Goal: Task Accomplishment & Management: Manage account settings

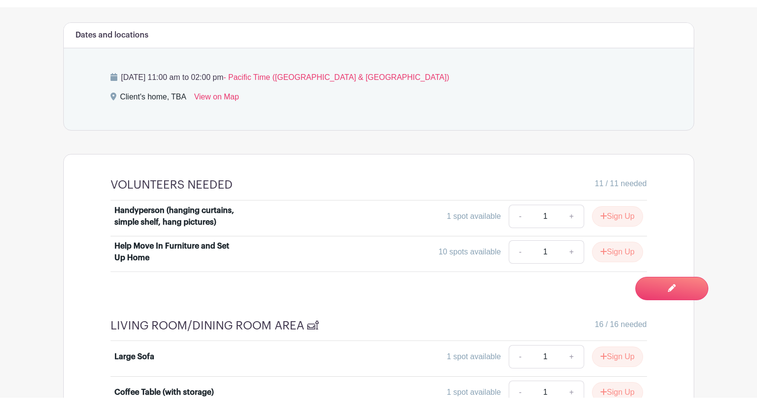
scroll to position [514, 0]
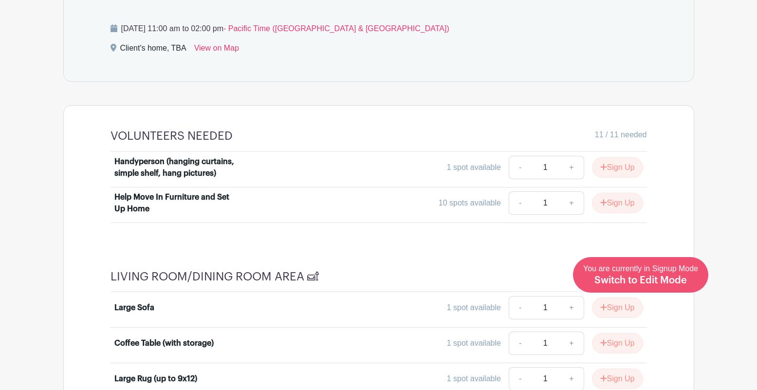
click at [666, 279] on span "Switch to Edit Mode" at bounding box center [641, 281] width 93 height 10
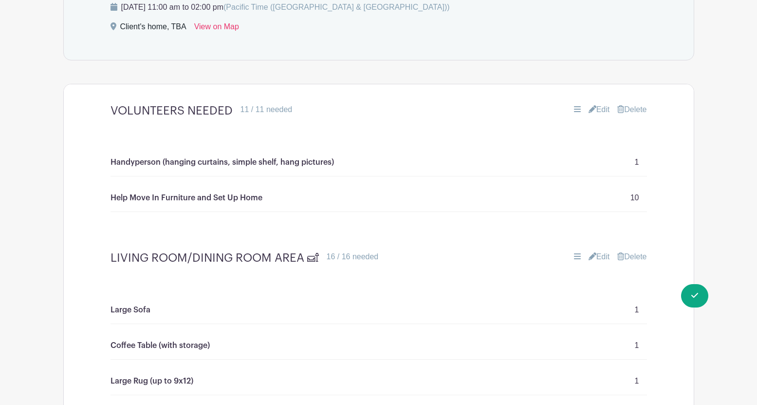
scroll to position [585, 0]
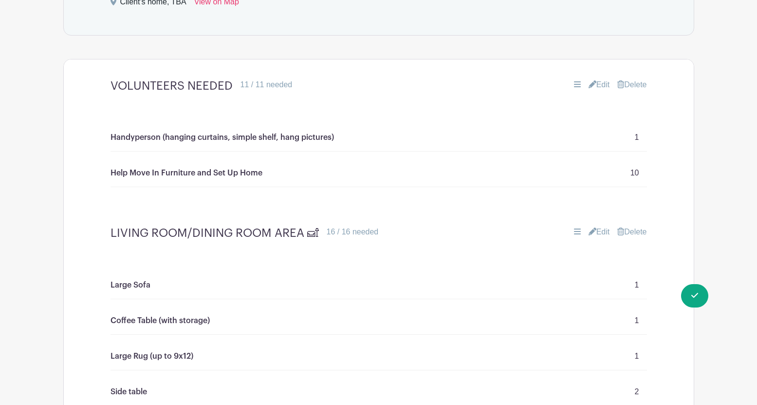
click at [596, 85] on link "Edit" at bounding box center [599, 85] width 21 height 12
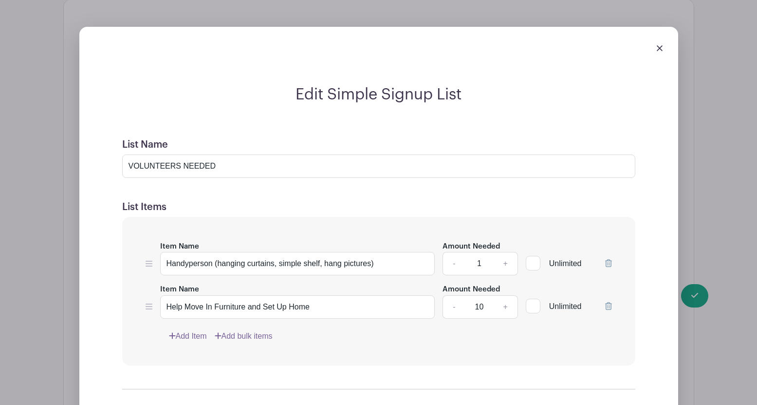
scroll to position [682, 0]
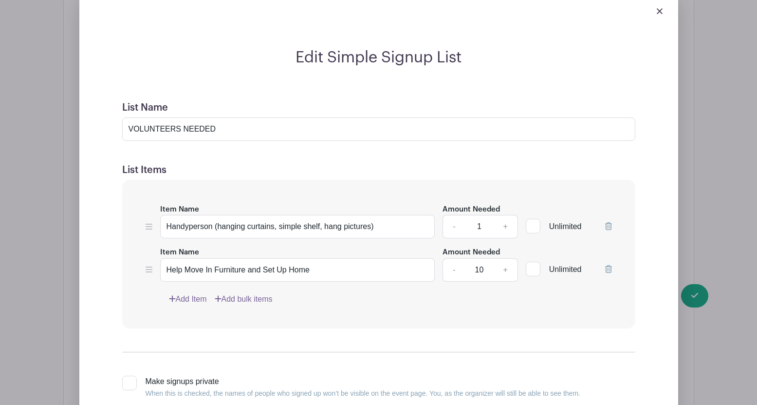
click at [453, 270] on link "-" at bounding box center [454, 269] width 22 height 23
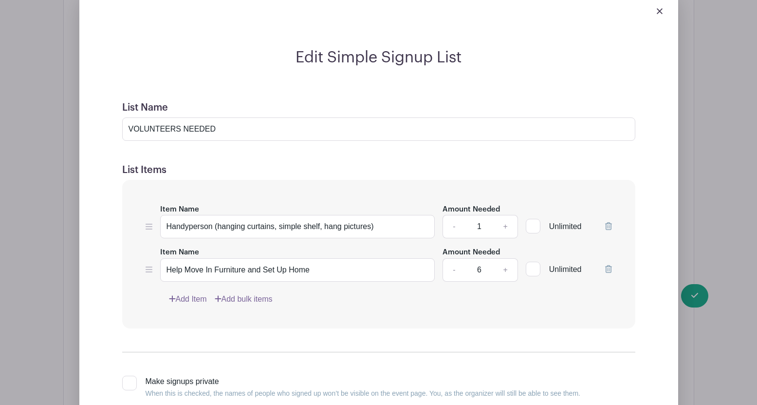
type input "5"
click at [694, 295] on div "Edit Simple Signup List List Name VOLUNTEERS NEEDED List Items Item Name Handyp…" at bounding box center [379, 245] width 630 height 542
click at [694, 296] on div "Edit Simple Signup List List Name VOLUNTEERS NEEDED List Items Item Name Handyp…" at bounding box center [379, 245] width 630 height 542
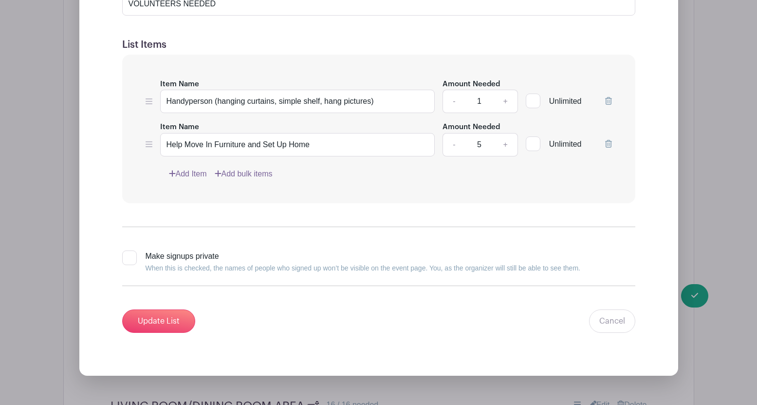
scroll to position [853, 0]
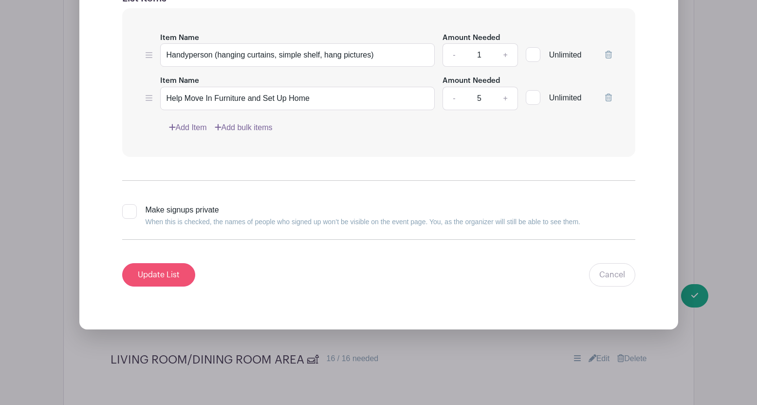
click at [181, 278] on input "Update List" at bounding box center [158, 274] width 73 height 23
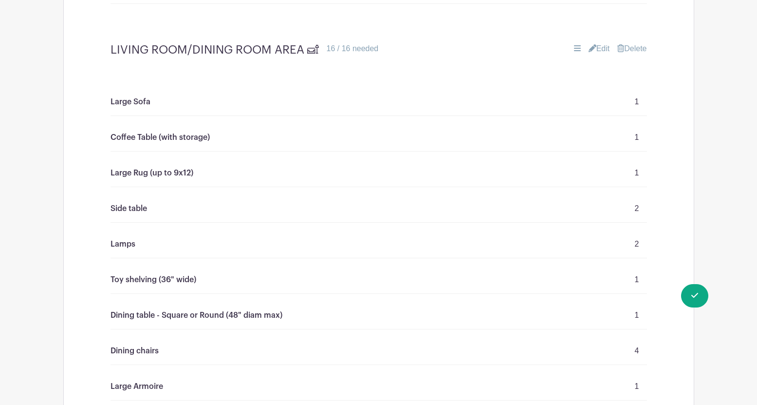
scroll to position [747, 0]
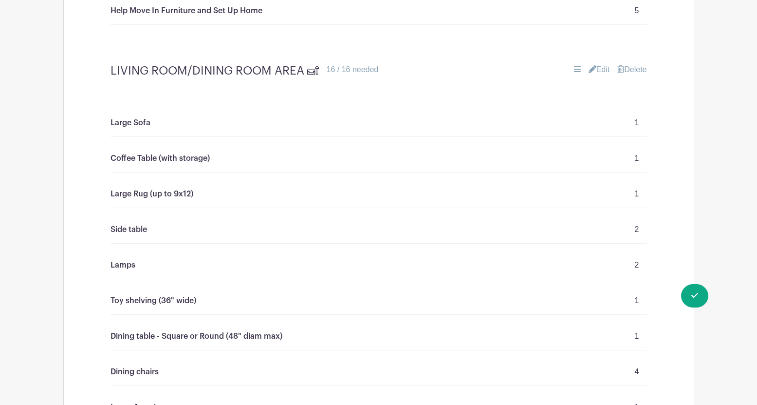
click at [601, 69] on link "Edit" at bounding box center [599, 70] width 21 height 12
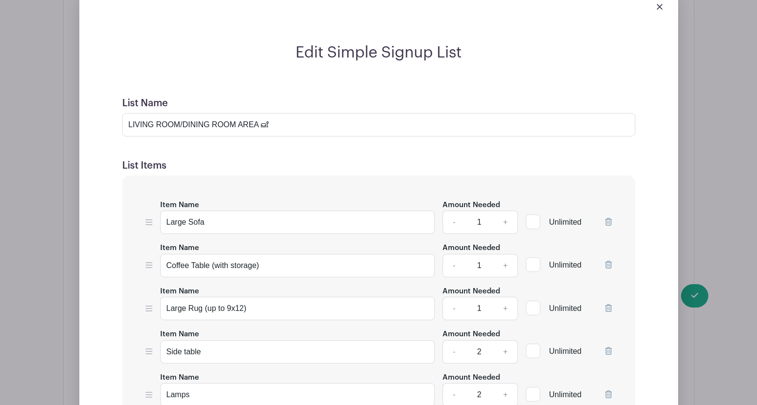
scroll to position [856, 0]
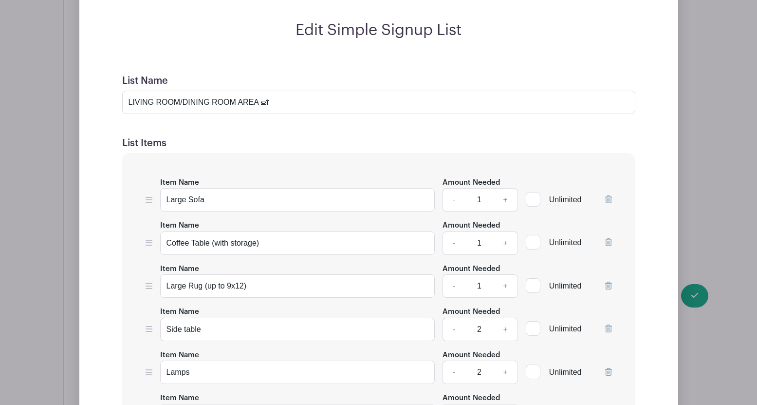
click at [608, 197] on icon at bounding box center [608, 199] width 7 height 8
click at [607, 199] on icon at bounding box center [608, 199] width 7 height 8
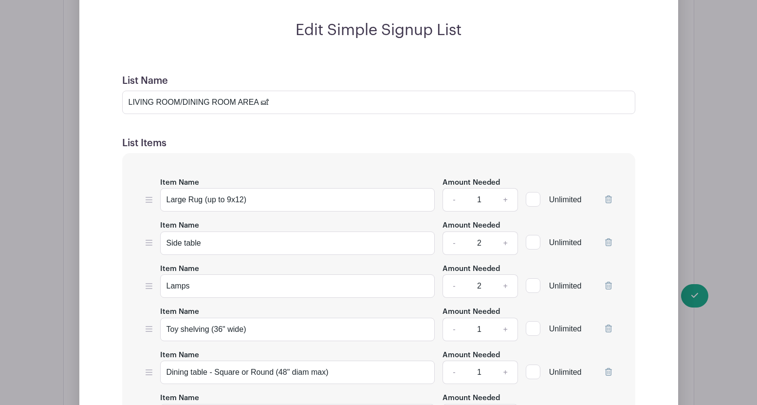
click at [607, 199] on icon at bounding box center [608, 199] width 7 height 8
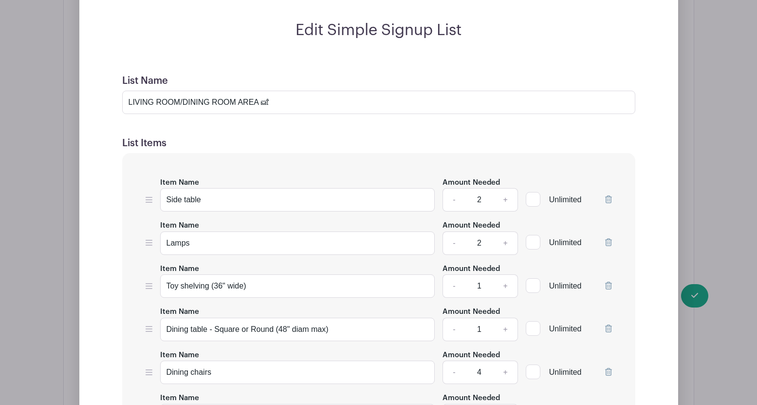
click at [607, 199] on icon at bounding box center [608, 199] width 7 height 8
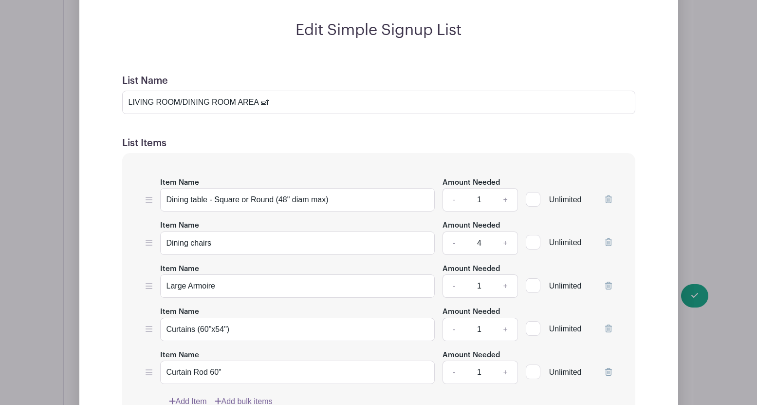
click at [607, 199] on icon at bounding box center [608, 199] width 7 height 8
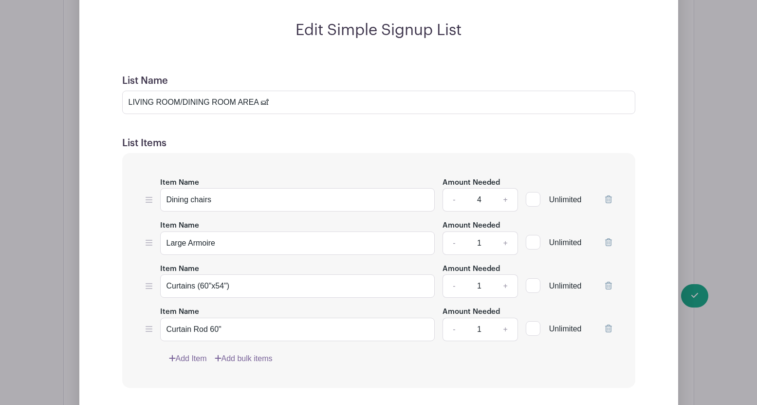
click at [607, 199] on icon at bounding box center [608, 199] width 7 height 8
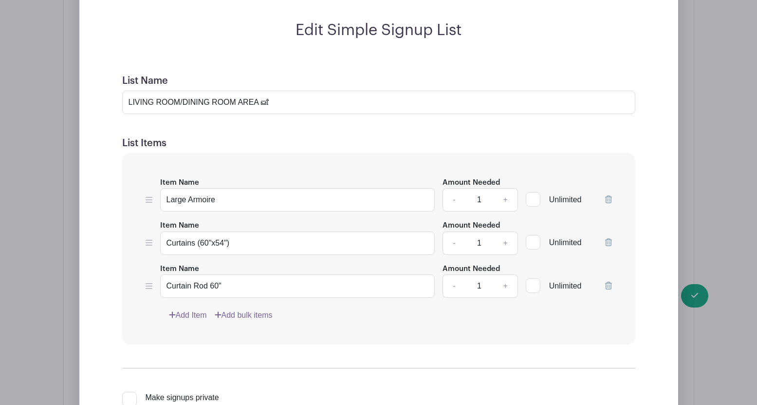
click at [607, 199] on icon at bounding box center [608, 199] width 7 height 8
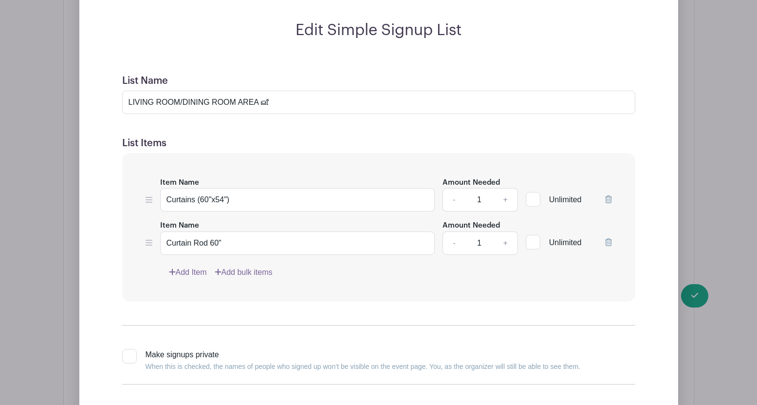
click at [607, 199] on icon at bounding box center [608, 199] width 7 height 8
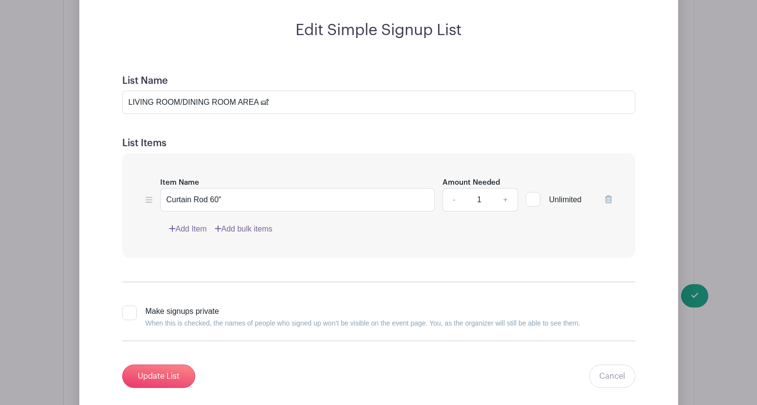
click at [607, 199] on icon at bounding box center [608, 199] width 7 height 8
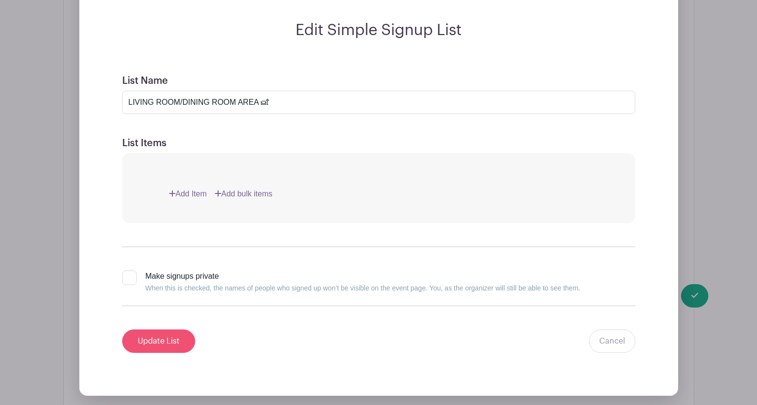
click at [167, 337] on input "Update List" at bounding box center [158, 340] width 73 height 23
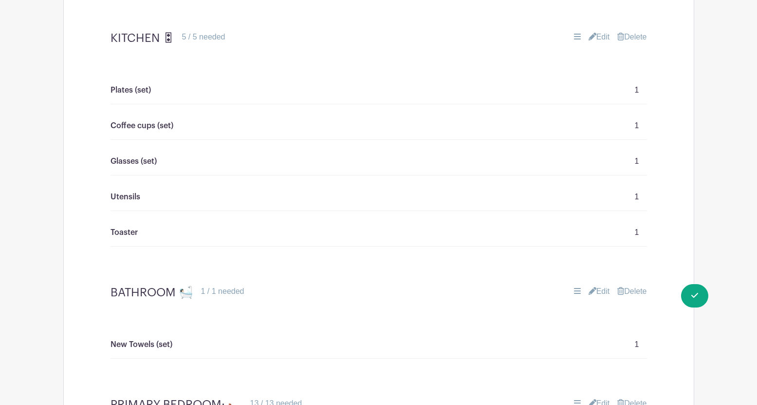
click at [601, 39] on link "Edit" at bounding box center [599, 37] width 21 height 12
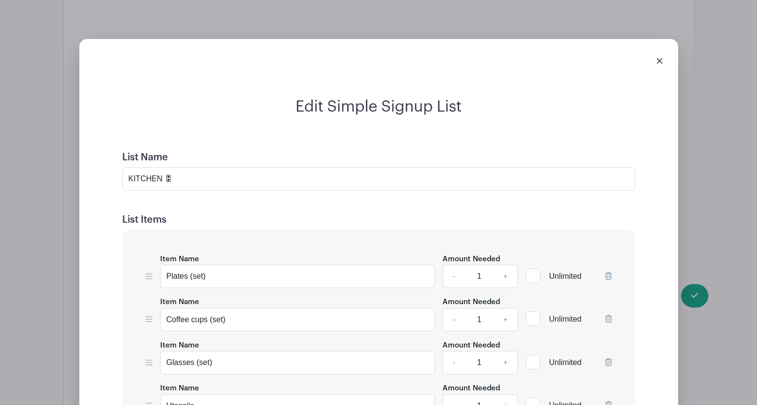
click at [606, 275] on icon at bounding box center [608, 276] width 7 height 8
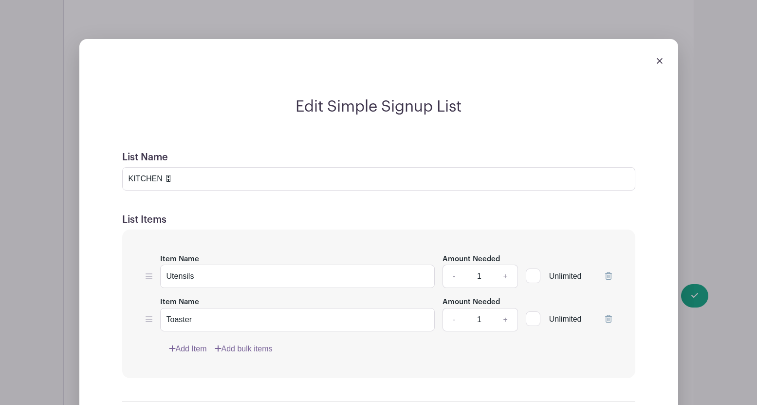
click at [606, 275] on icon at bounding box center [608, 276] width 7 height 8
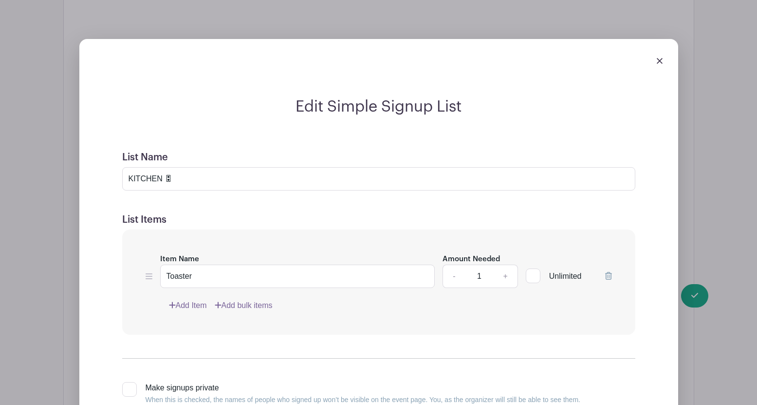
click at [606, 275] on icon at bounding box center [608, 276] width 7 height 8
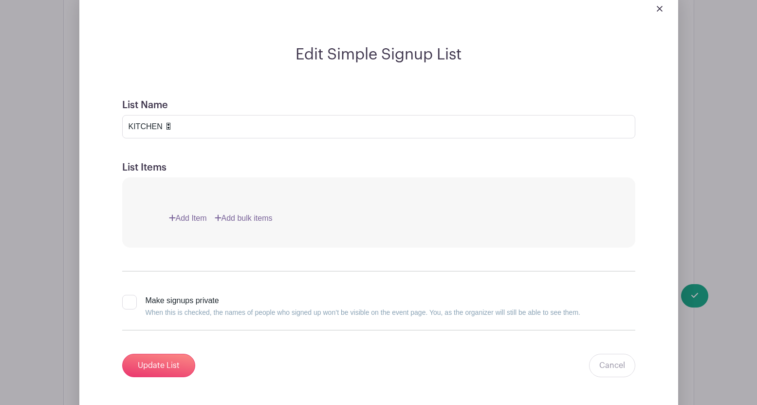
scroll to position [955, 0]
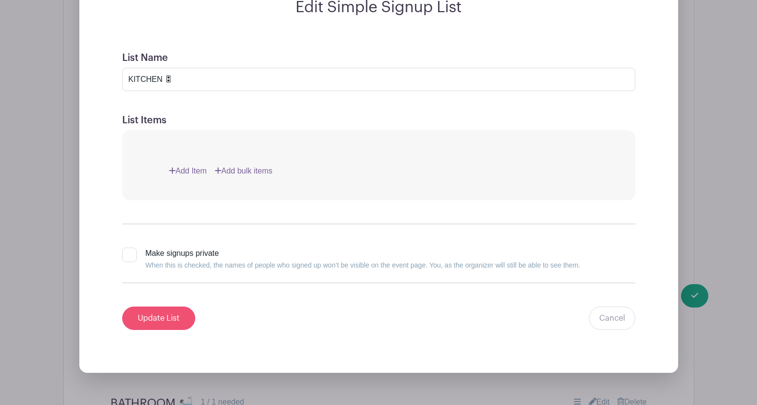
click at [155, 314] on input "Update List" at bounding box center [158, 317] width 73 height 23
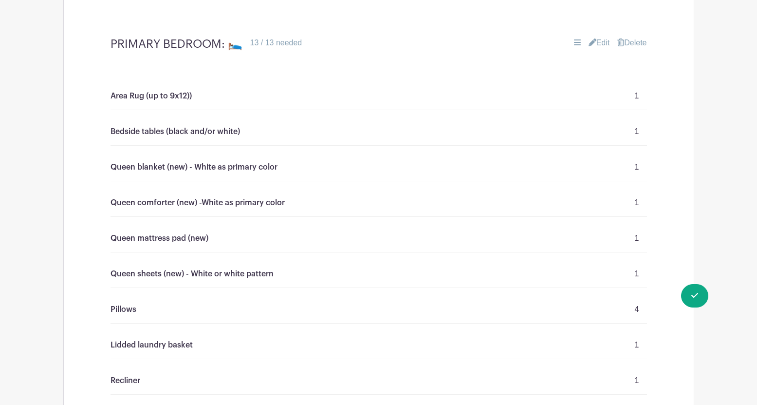
scroll to position [1042, 0]
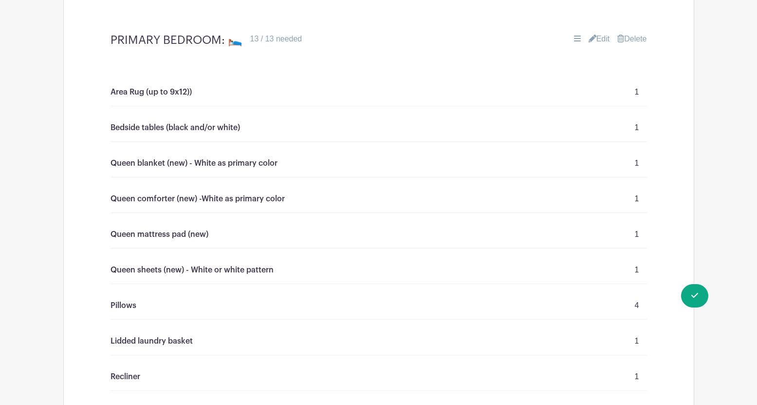
click at [599, 40] on link "Edit" at bounding box center [599, 39] width 21 height 12
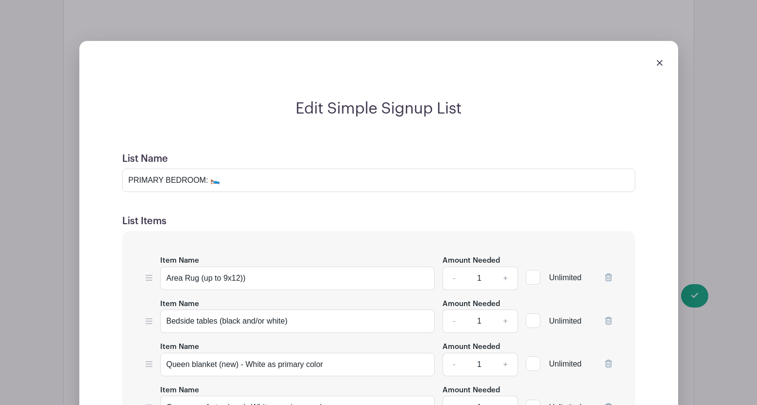
click at [452, 277] on link "-" at bounding box center [454, 277] width 22 height 23
click at [609, 274] on icon at bounding box center [608, 277] width 7 height 8
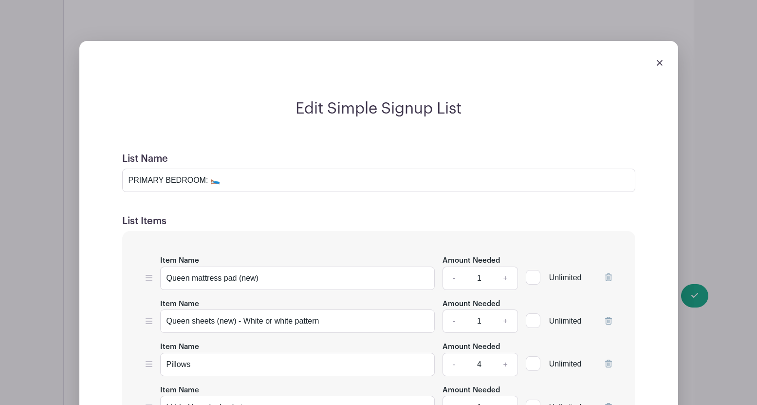
click at [609, 274] on icon at bounding box center [608, 277] width 7 height 8
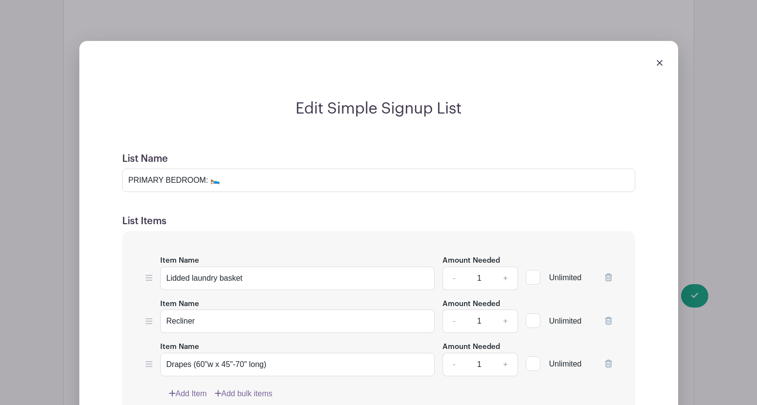
click at [609, 274] on icon at bounding box center [608, 277] width 7 height 8
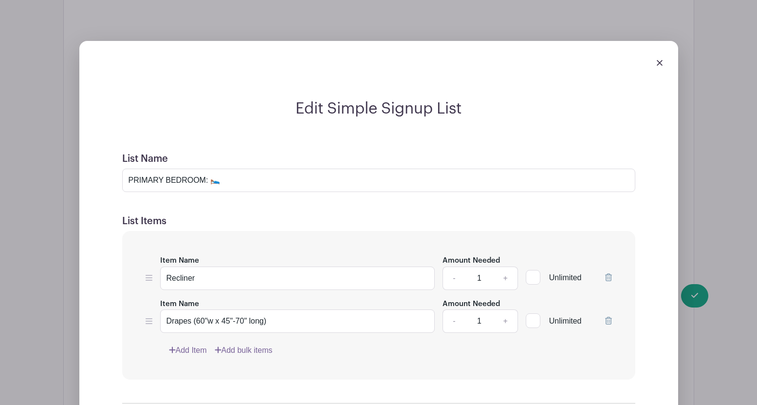
click at [609, 274] on icon at bounding box center [608, 277] width 7 height 8
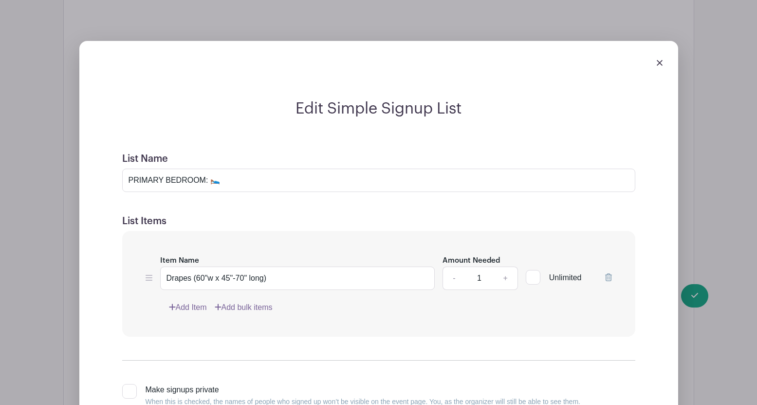
click at [609, 274] on icon at bounding box center [608, 277] width 7 height 8
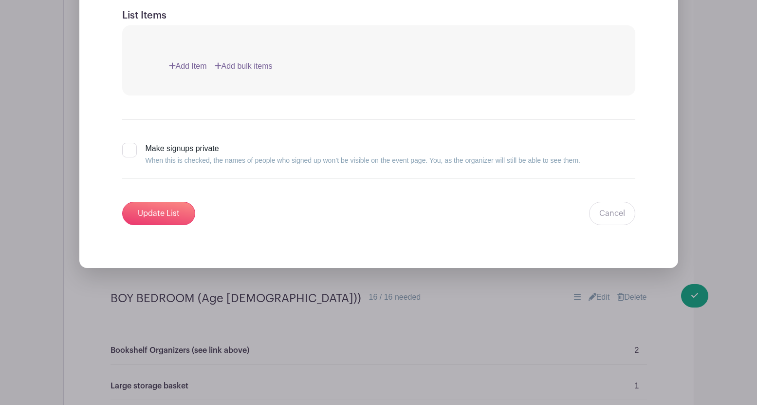
scroll to position [1264, 0]
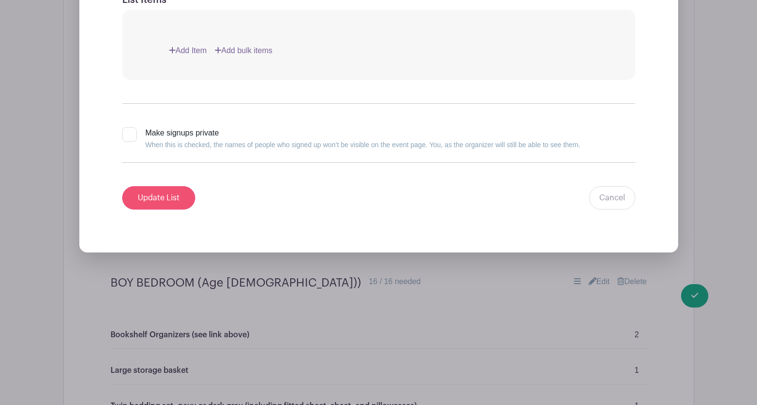
click at [156, 204] on input "Update List" at bounding box center [158, 197] width 73 height 23
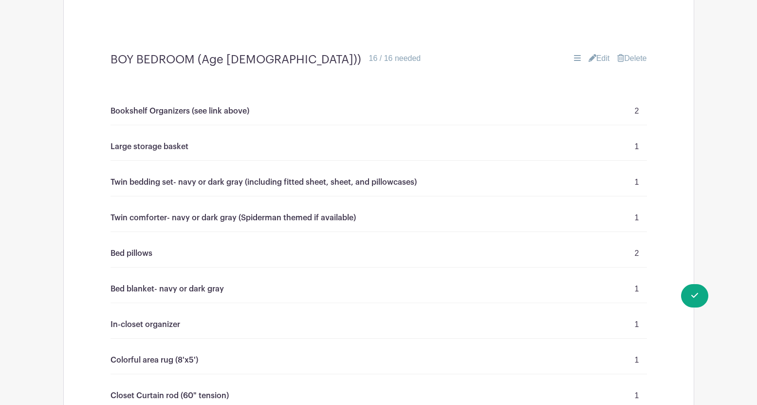
scroll to position [1091, 0]
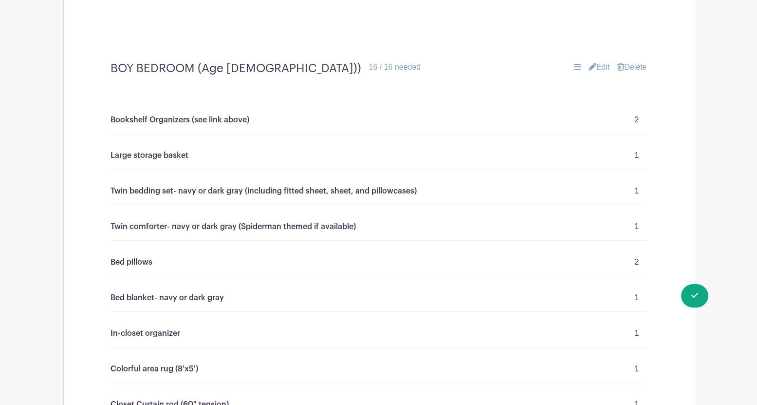
click at [593, 69] on link "Edit" at bounding box center [599, 67] width 21 height 12
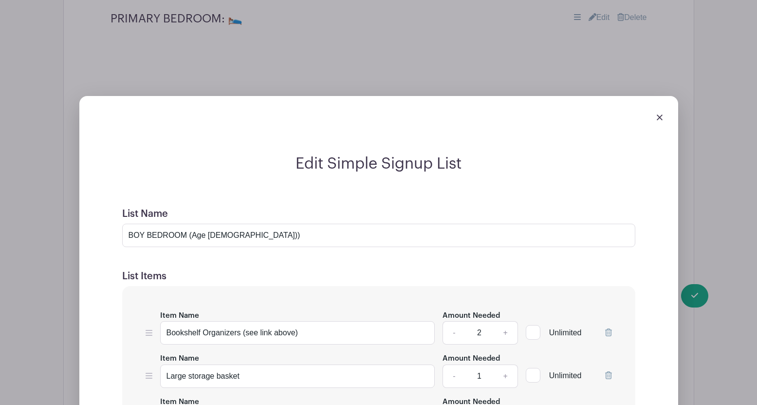
scroll to position [1059, 0]
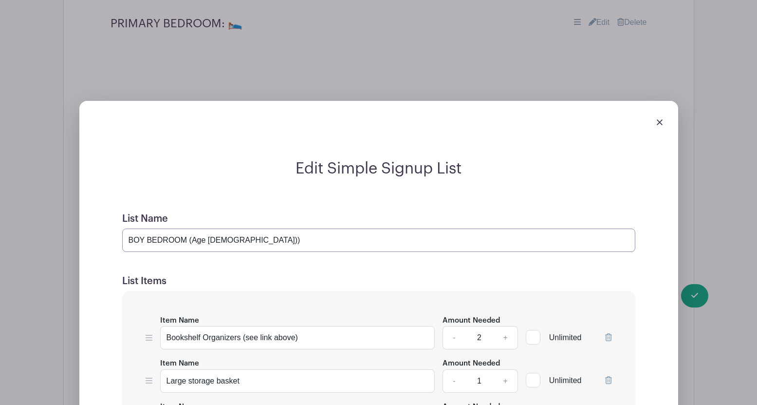
drag, startPoint x: 213, startPoint y: 239, endPoint x: 186, endPoint y: 242, distance: 26.9
click at [186, 242] on input "BOY BEDROOM (Age [DEMOGRAPHIC_DATA]))" at bounding box center [378, 239] width 513 height 23
click at [146, 239] on input "BOY BEDROOM)" at bounding box center [378, 239] width 513 height 23
click at [171, 244] on input "BEDROOM)" at bounding box center [378, 239] width 513 height 23
type input "BEDROOM"
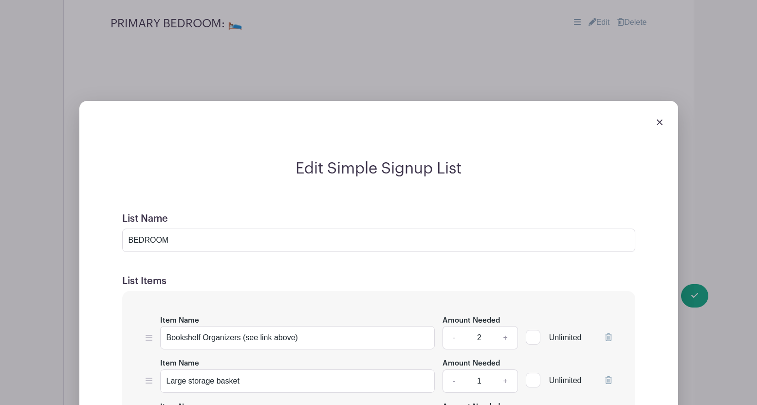
click at [606, 334] on icon at bounding box center [608, 337] width 7 height 8
click at [606, 376] on icon at bounding box center [608, 380] width 7 height 8
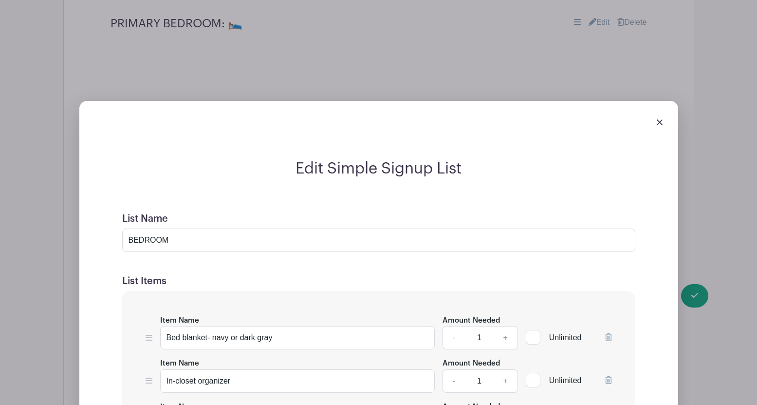
click at [606, 334] on icon at bounding box center [608, 337] width 7 height 8
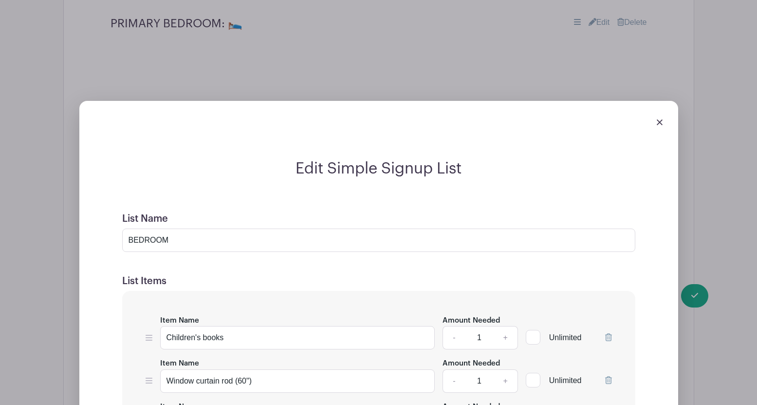
click at [606, 334] on icon at bounding box center [608, 337] width 7 height 8
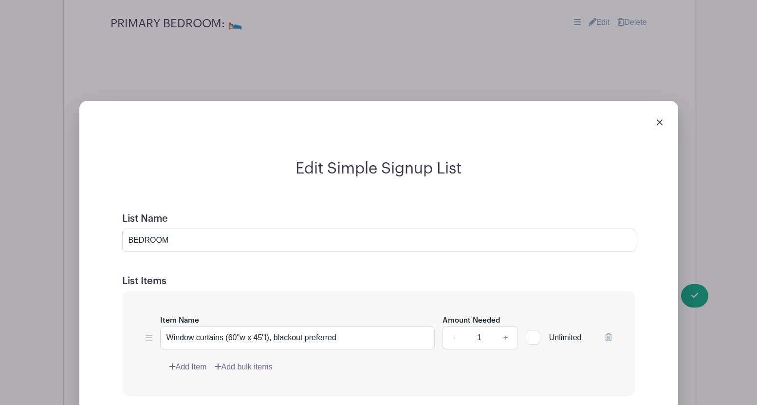
click at [606, 334] on icon at bounding box center [608, 337] width 7 height 8
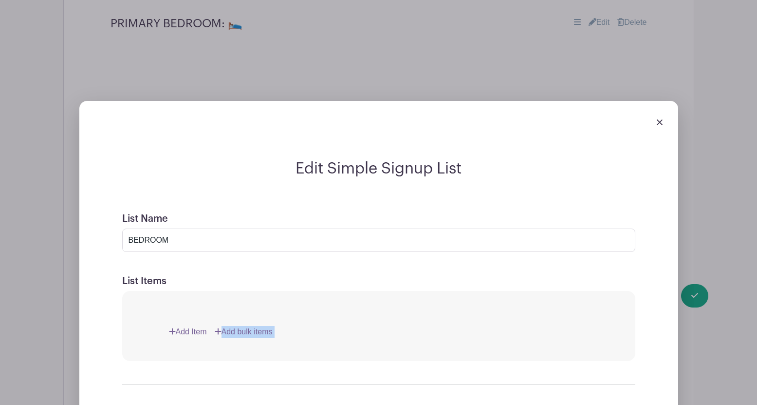
click at [606, 334] on div "Add Item Add bulk items" at bounding box center [390, 332] width 443 height 12
click at [572, 310] on div "Item Name Bookshelf Organizers (see link above) Amount Needed - 2 + Unlimited I…" at bounding box center [378, 326] width 513 height 70
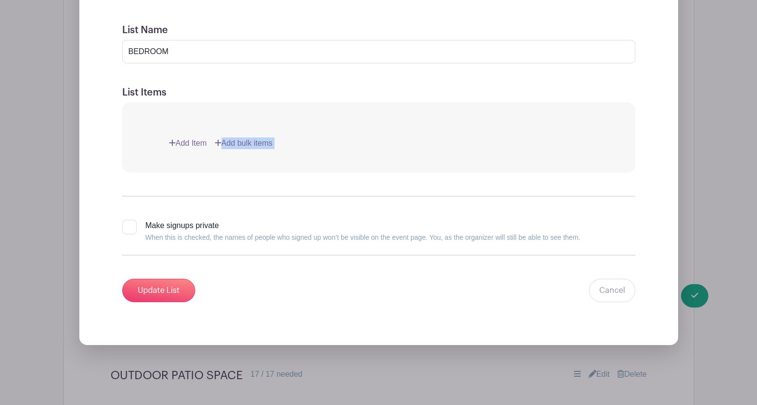
scroll to position [1250, 0]
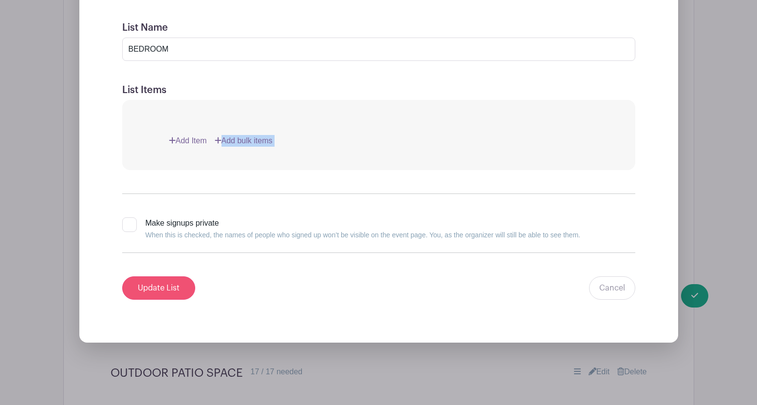
click at [160, 284] on input "Update List" at bounding box center [158, 287] width 73 height 23
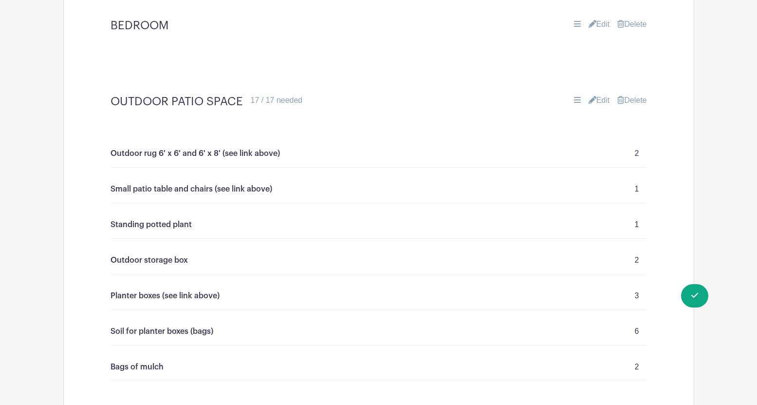
scroll to position [1121, 0]
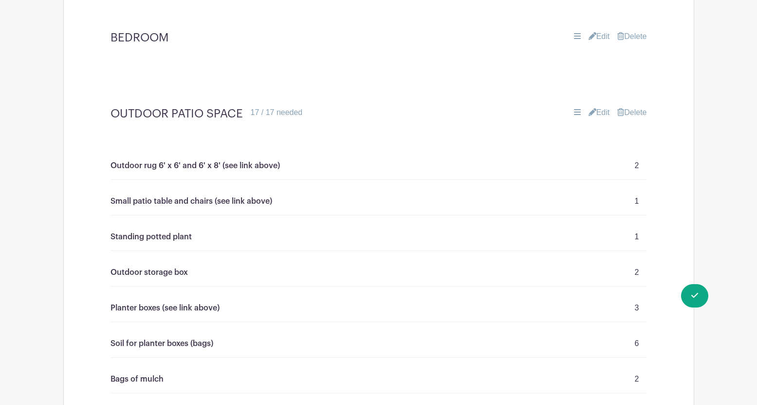
click at [602, 112] on link "Edit" at bounding box center [599, 113] width 21 height 12
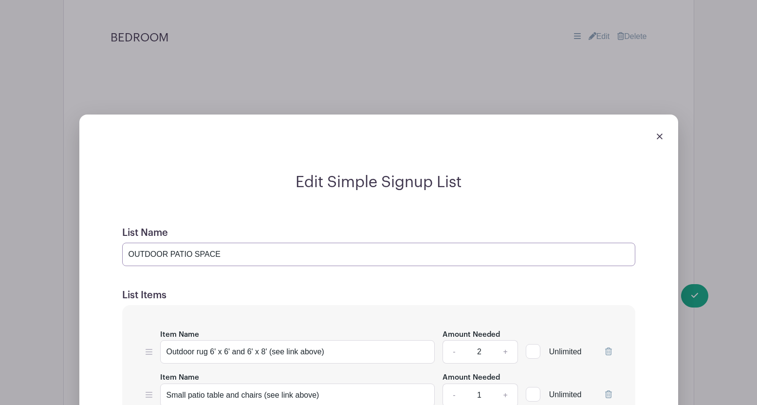
click at [219, 251] on input "OUTDOOR PATIO SPACE" at bounding box center [378, 253] width 513 height 23
type input "OUTDOOR"
click at [605, 349] on icon at bounding box center [608, 351] width 7 height 8
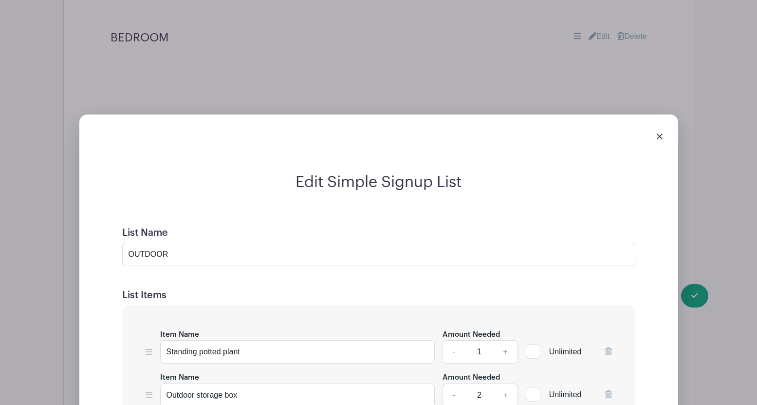
click at [605, 390] on icon at bounding box center [608, 394] width 7 height 8
click at [605, 349] on icon at bounding box center [608, 351] width 7 height 8
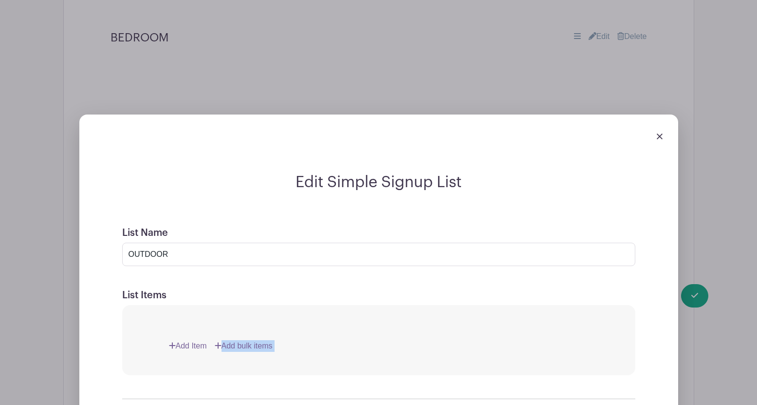
click at [605, 349] on div "Add Item Add bulk items" at bounding box center [390, 346] width 443 height 12
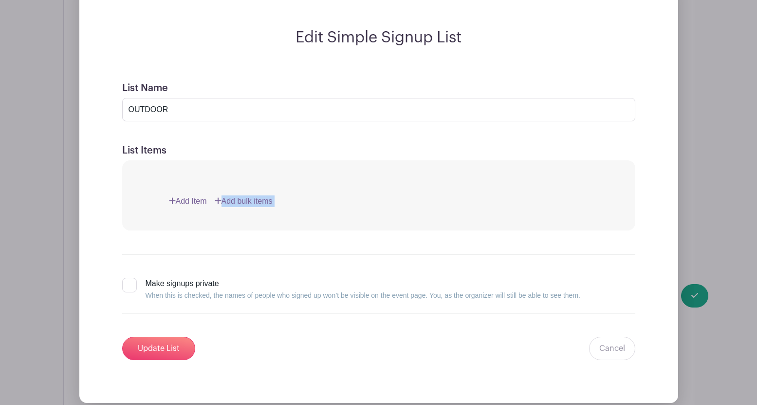
scroll to position [1305, 0]
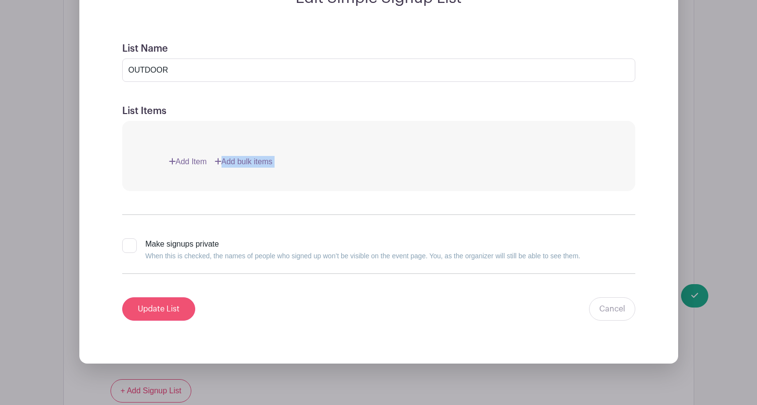
click at [168, 310] on input "Update List" at bounding box center [158, 308] width 73 height 23
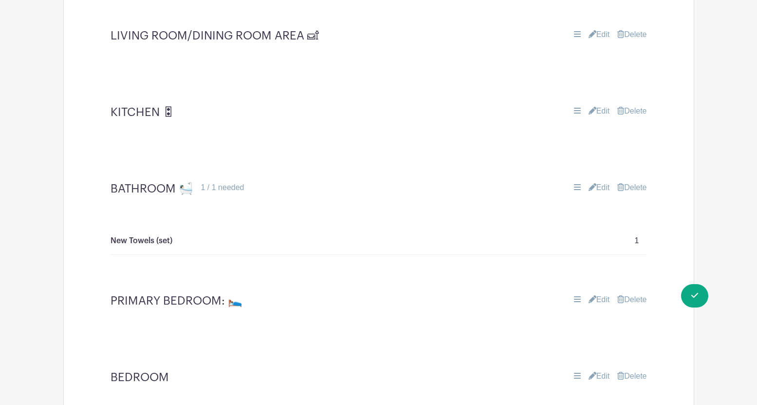
scroll to position [741, 0]
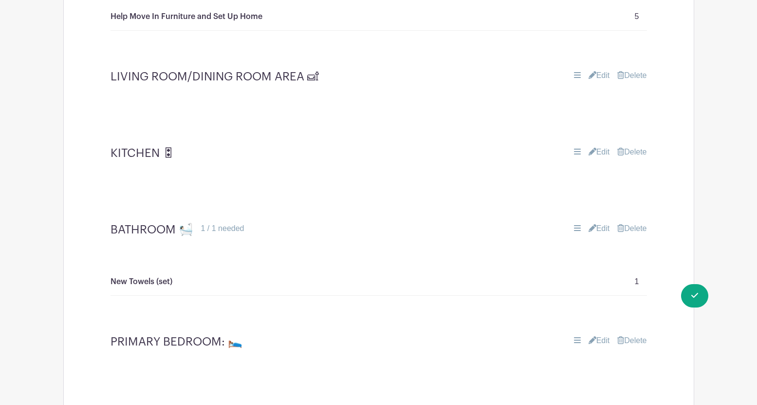
click at [601, 226] on link "Edit" at bounding box center [599, 229] width 21 height 12
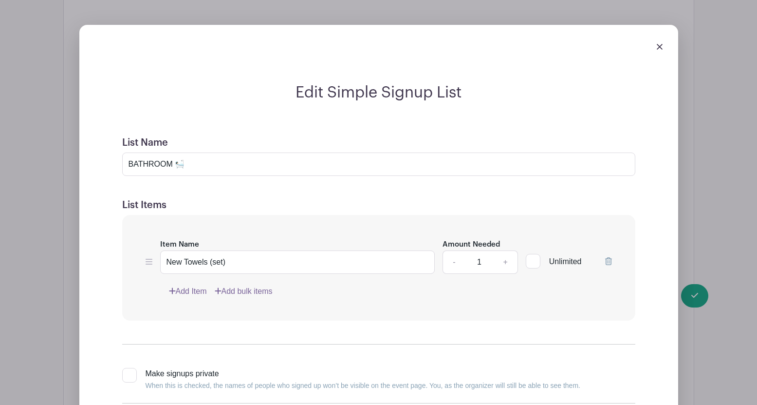
scroll to position [962, 0]
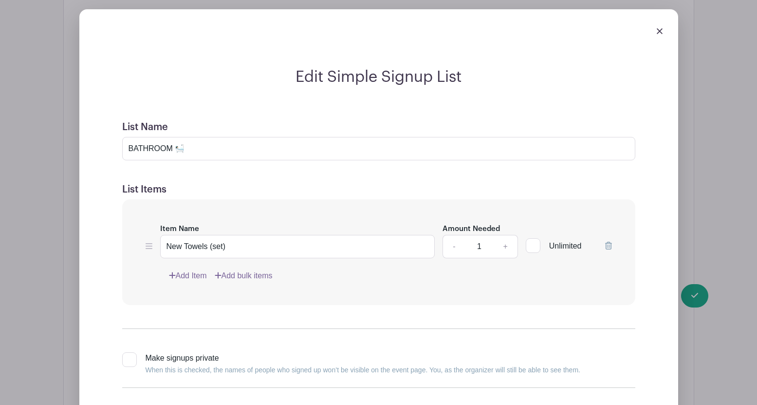
click at [606, 245] on icon at bounding box center [608, 246] width 7 height 8
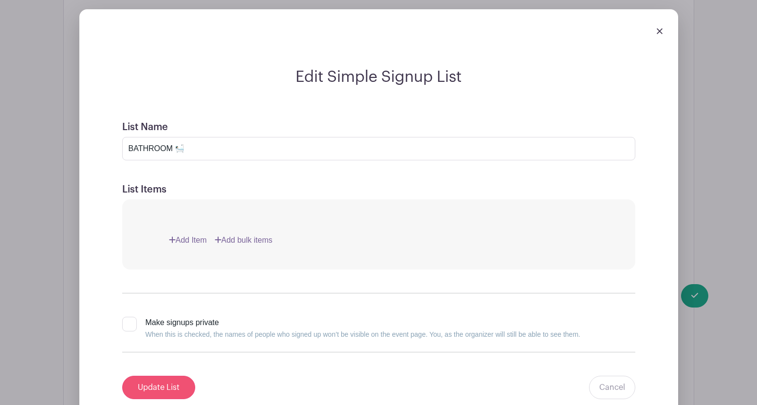
click at [154, 380] on input "Update List" at bounding box center [158, 386] width 73 height 23
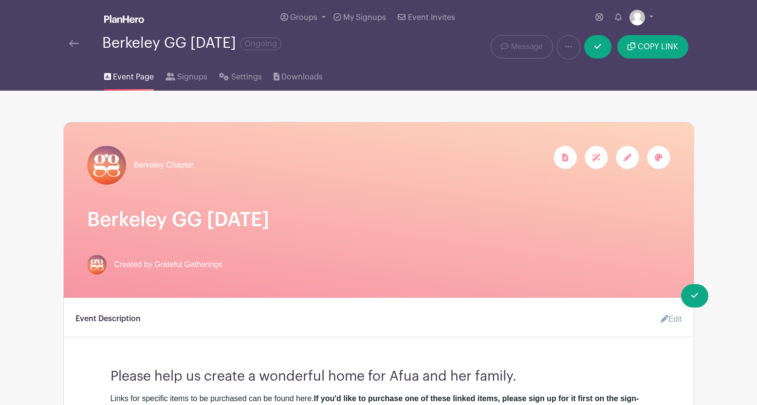
scroll to position [0, 0]
click at [650, 52] on button "COPY LINK" at bounding box center [652, 46] width 71 height 23
